Goal: Information Seeking & Learning: Learn about a topic

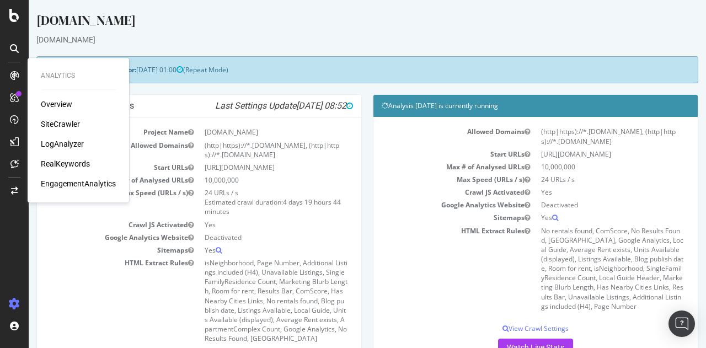
click at [64, 130] on div "Overview SiteCrawler LogAnalyzer RealKeywords EngagementAnalytics" at bounding box center [78, 144] width 75 height 90
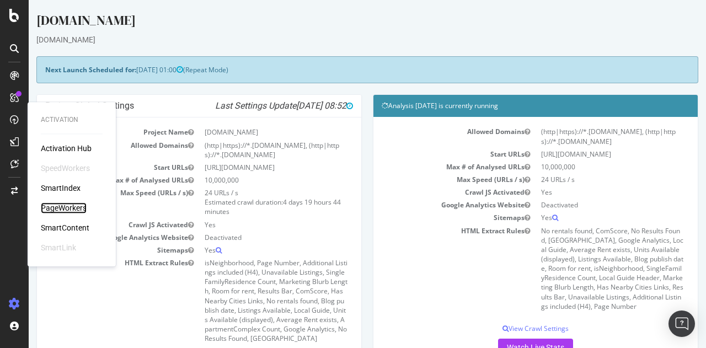
click at [63, 206] on div "PageWorkers" at bounding box center [64, 207] width 46 height 11
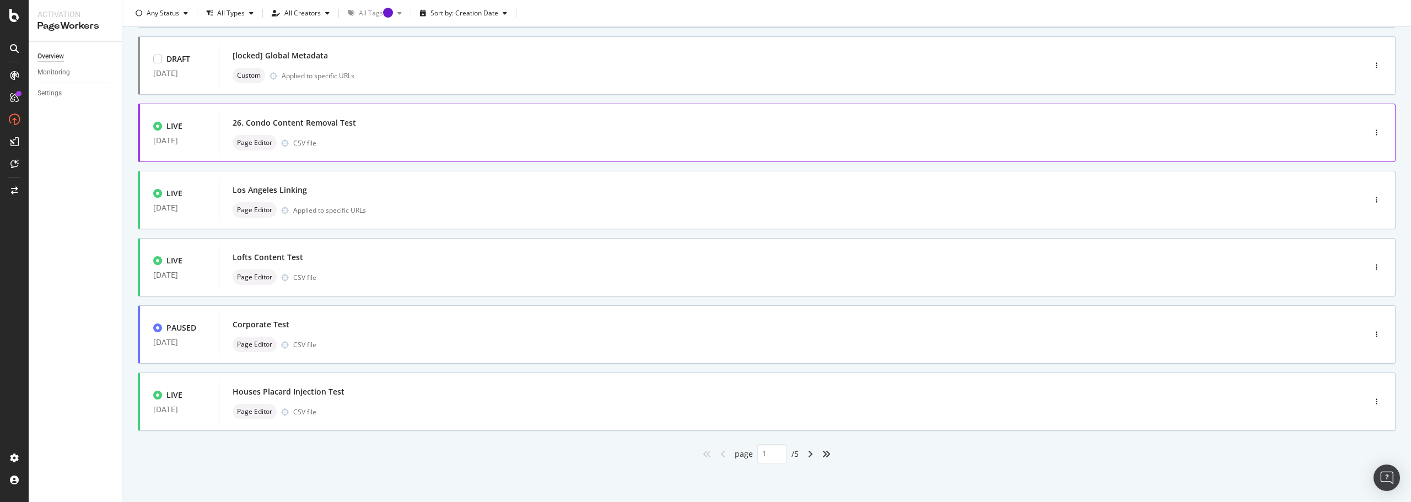
scroll to position [333, 0]
click at [63, 125] on div "SiteCrawler" at bounding box center [60, 124] width 39 height 11
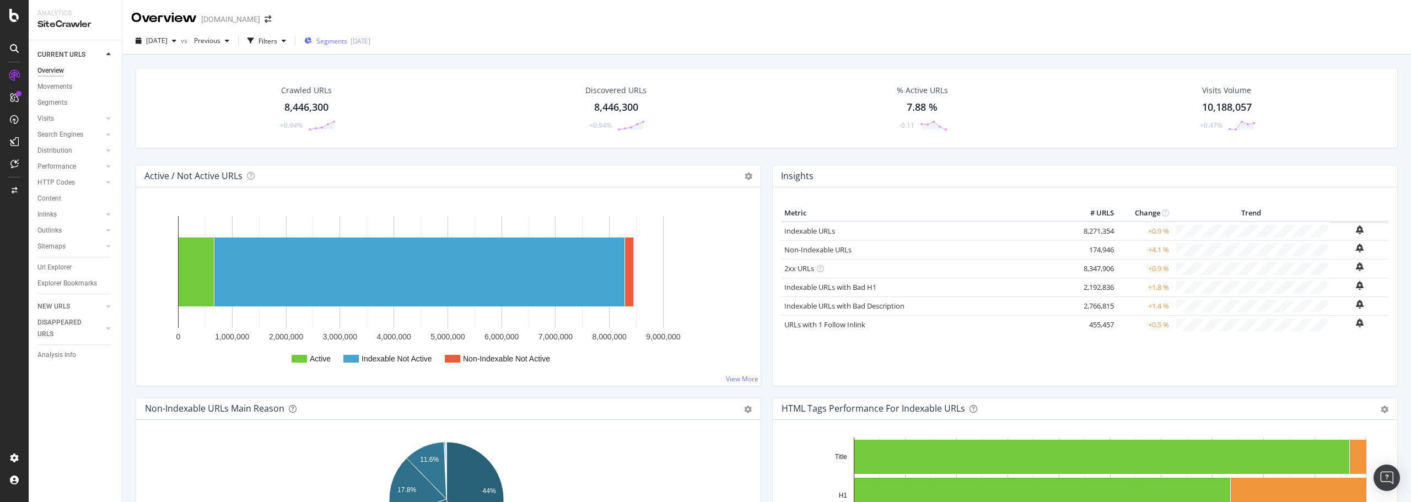
click at [341, 41] on span "Segments" at bounding box center [331, 40] width 31 height 9
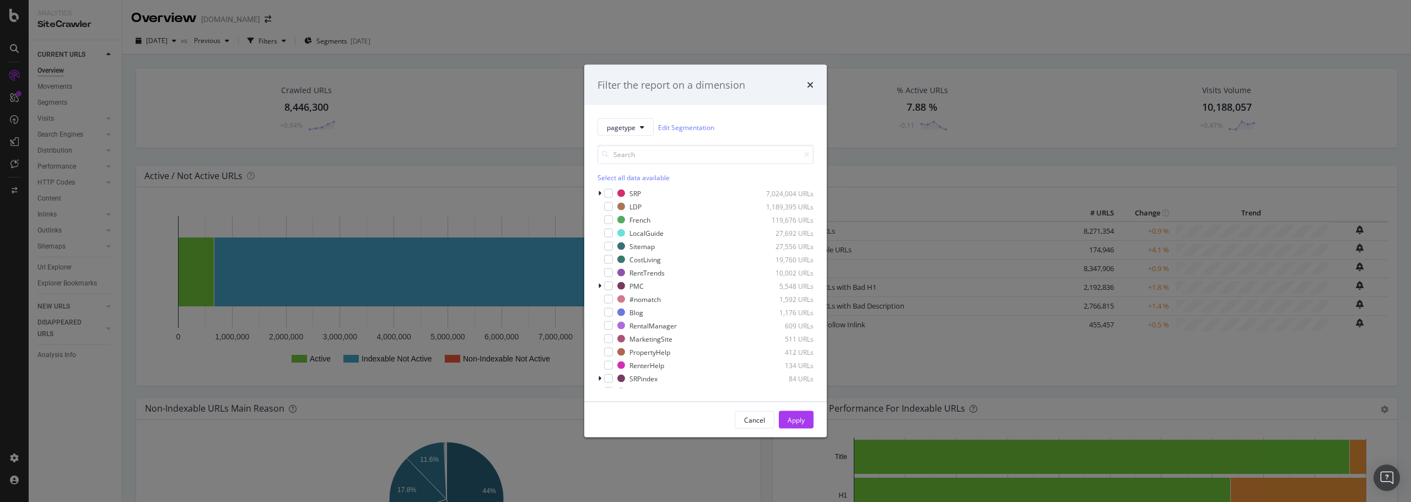
click at [296, 40] on div "Filter the report on a dimension pagetype Edit Segmentation Select all data ava…" at bounding box center [705, 251] width 1411 height 502
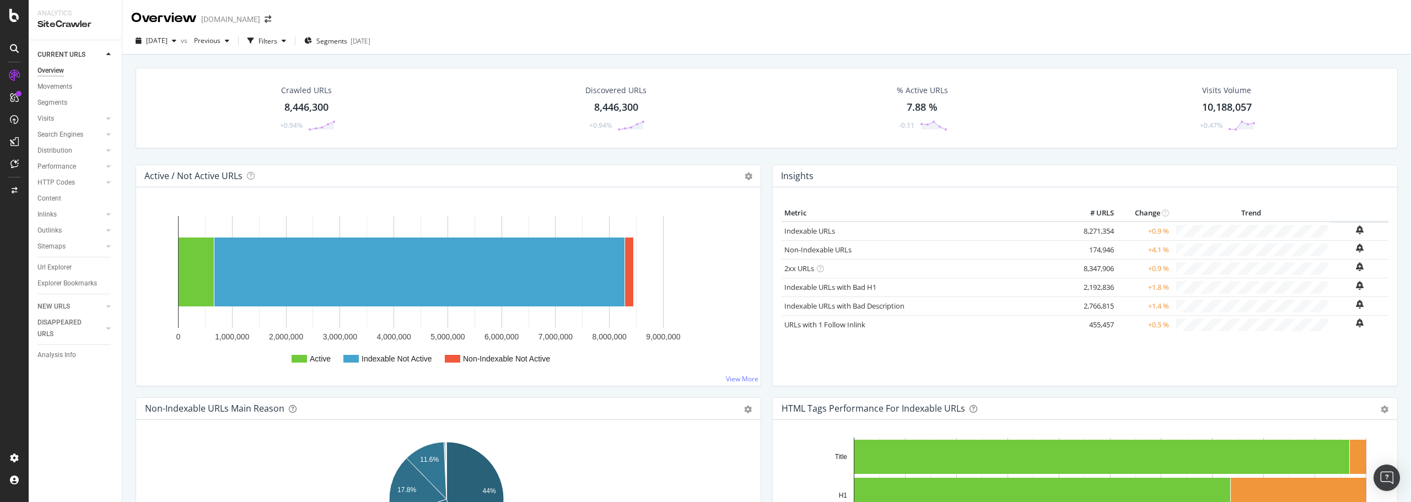
click at [277, 40] on div "Filters" at bounding box center [268, 40] width 19 height 9
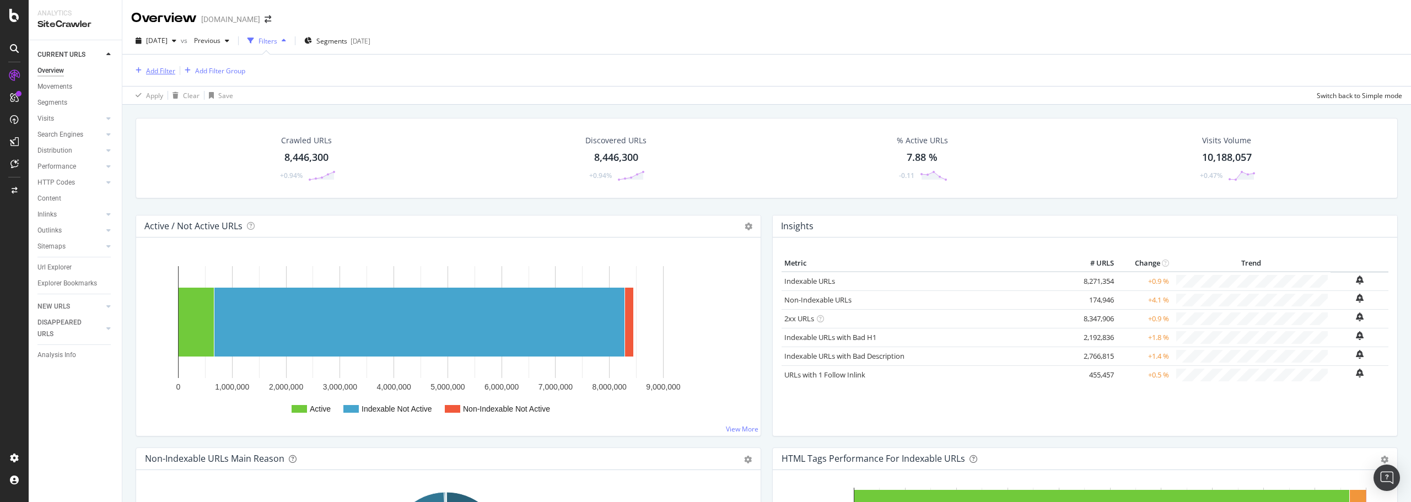
click at [162, 64] on button "Add Filter" at bounding box center [153, 70] width 44 height 13
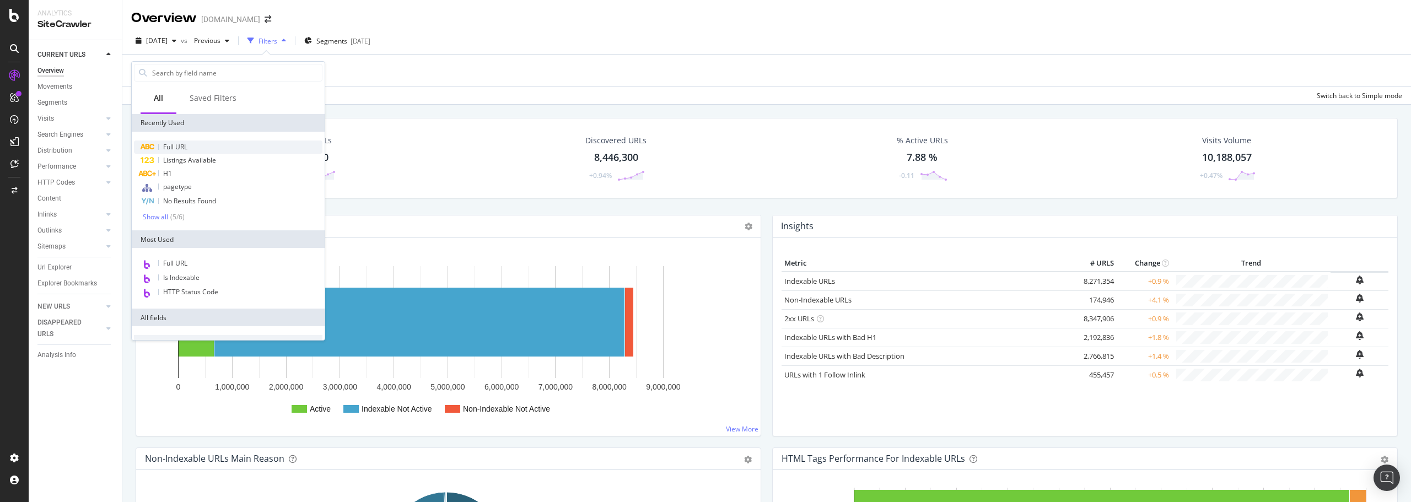
click at [172, 151] on span "Full URL" at bounding box center [175, 146] width 24 height 9
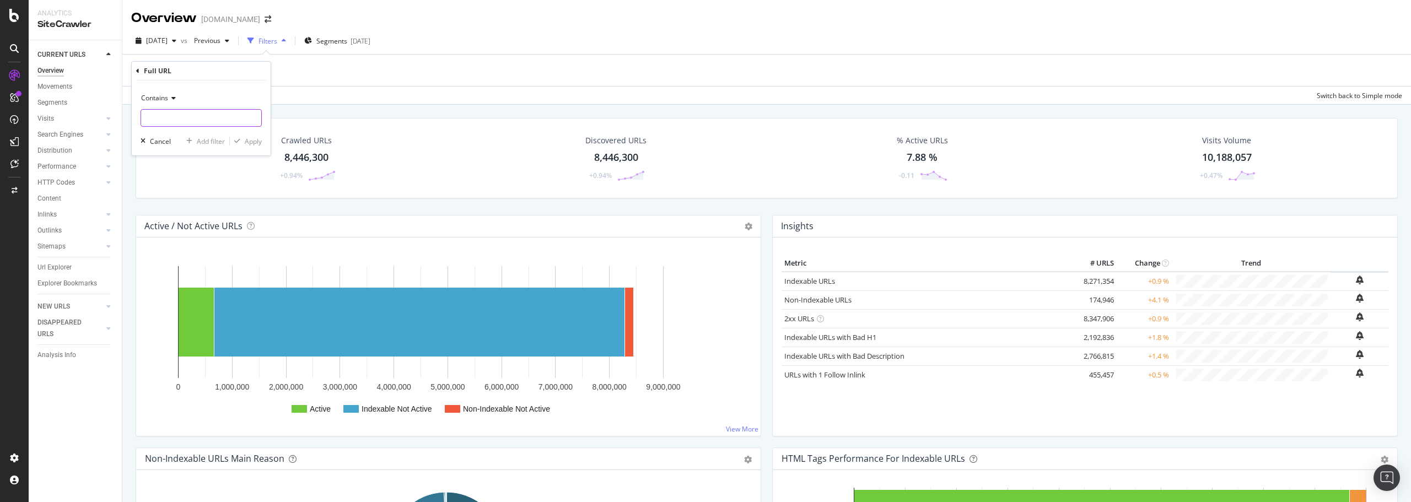
click at [175, 118] on input "text" at bounding box center [201, 118] width 120 height 18
paste input "[URL][DOMAIN_NAME]"
type input "[URL][DOMAIN_NAME]"
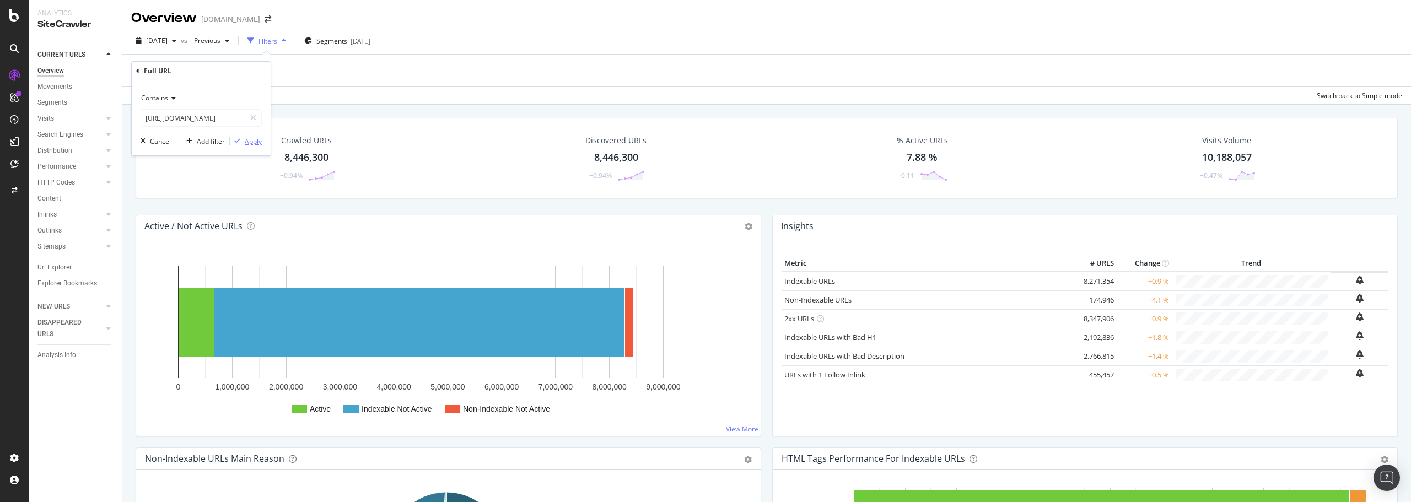
click at [256, 141] on div "Apply" at bounding box center [253, 141] width 17 height 9
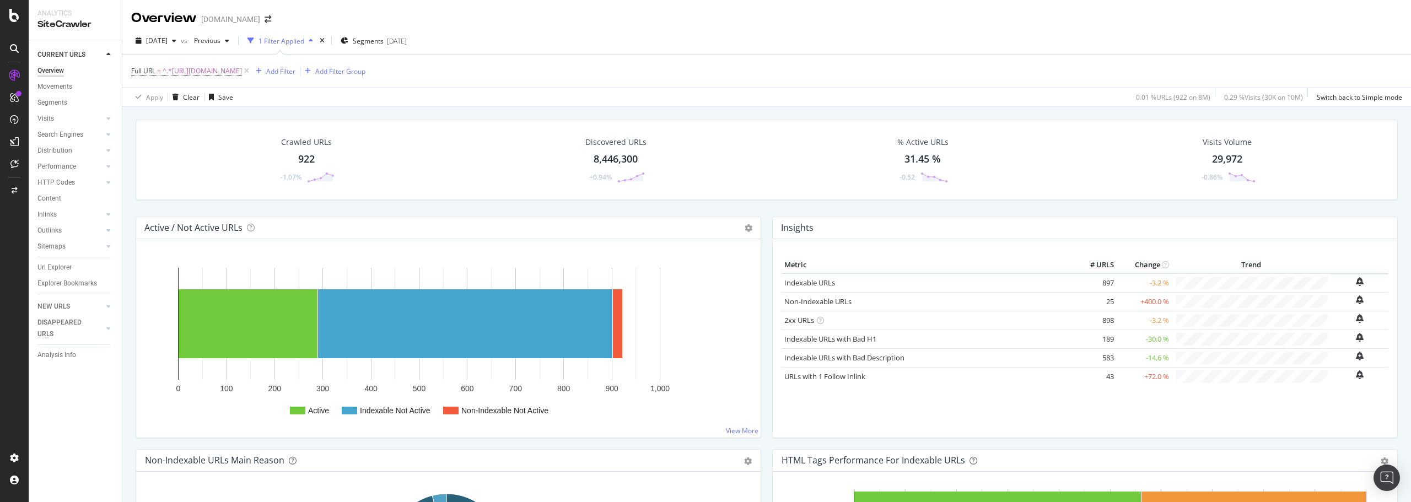
click at [307, 160] on div "922" at bounding box center [306, 159] width 17 height 14
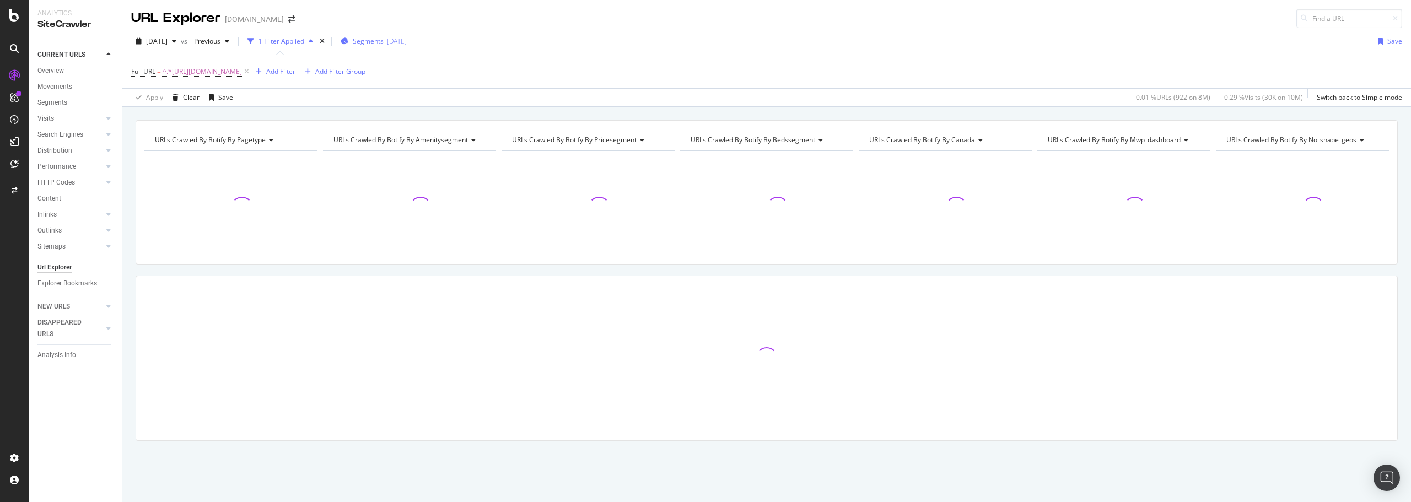
click at [406, 39] on div "[DATE]" at bounding box center [397, 40] width 20 height 9
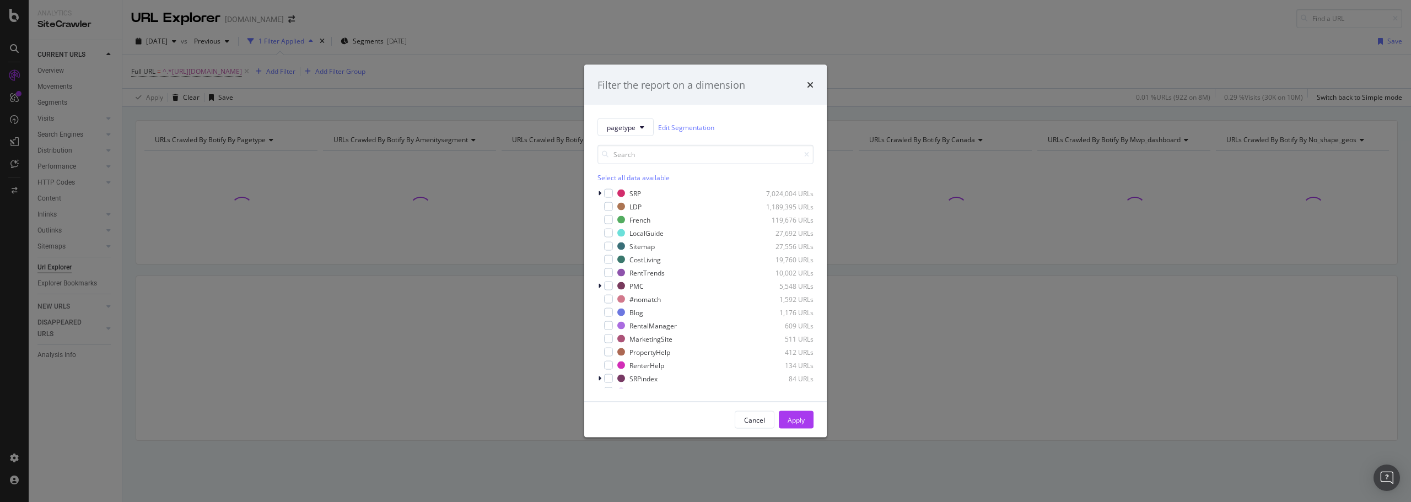
click at [492, 210] on div "Filter the report on a dimension pagetype Edit Segmentation Select all data ava…" at bounding box center [705, 251] width 1411 height 502
